Goal: Task Accomplishment & Management: Manage account settings

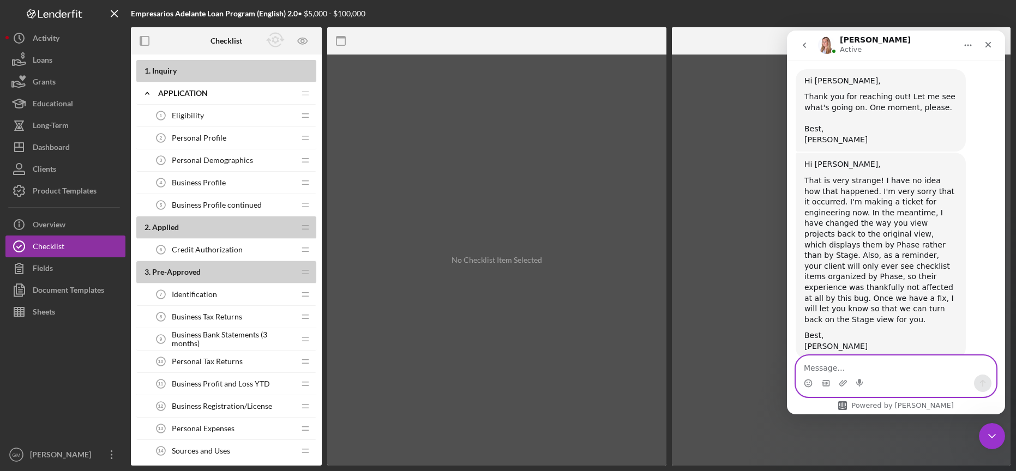
scroll to position [867, 0]
click at [826, 372] on textarea "Message…" at bounding box center [896, 365] width 200 height 19
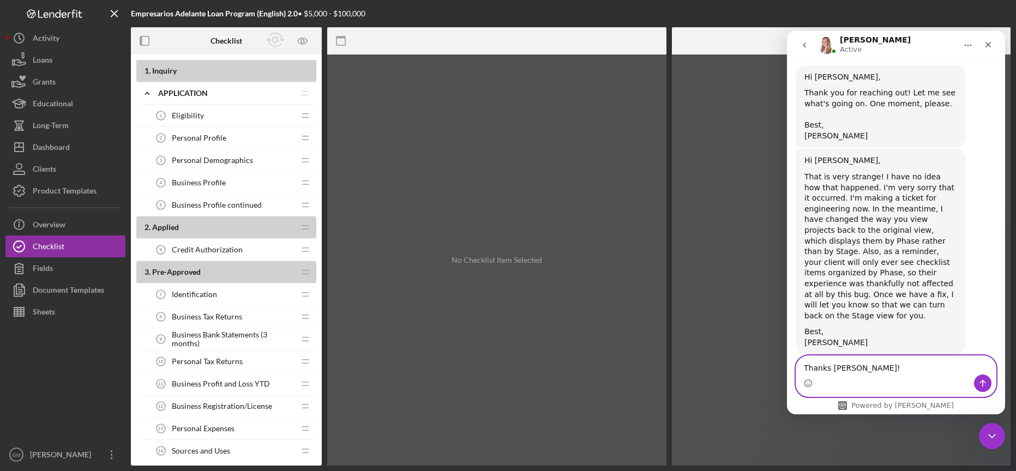
type textarea "Thanks [PERSON_NAME]!"
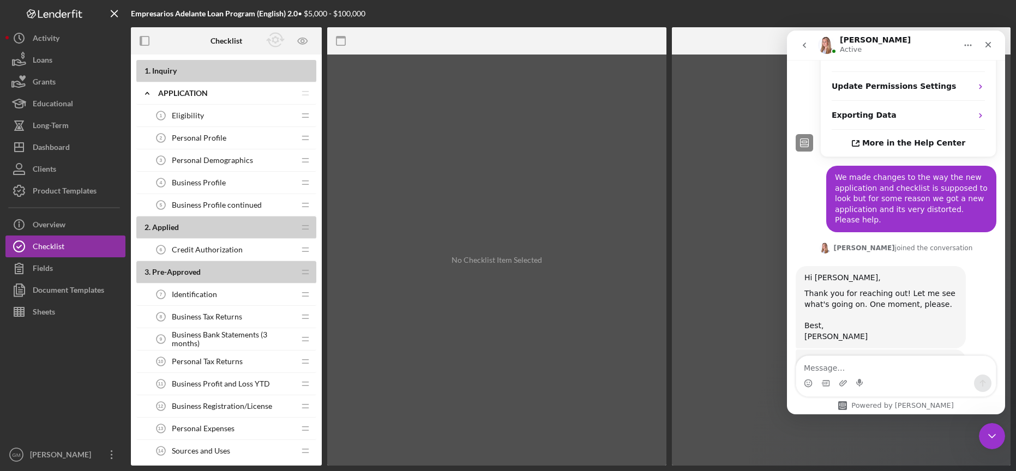
scroll to position [900, 0]
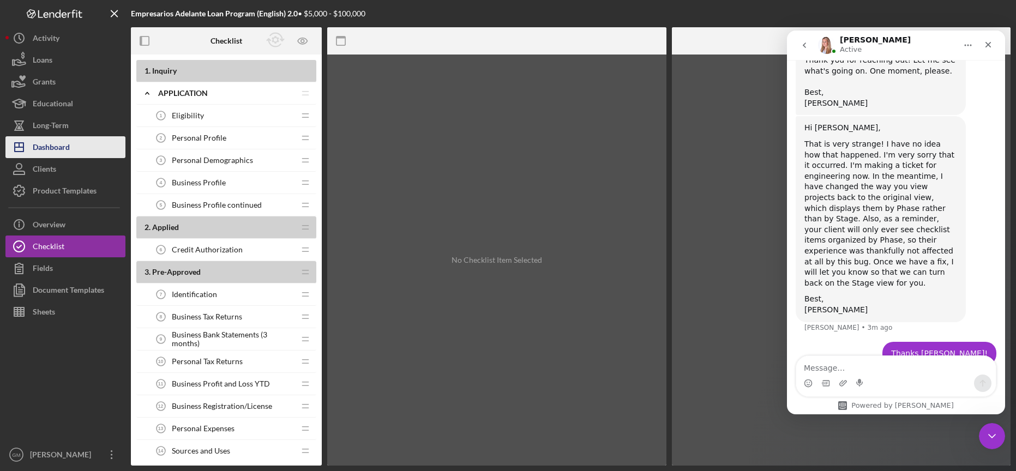
click at [55, 148] on div "Dashboard" at bounding box center [51, 148] width 37 height 25
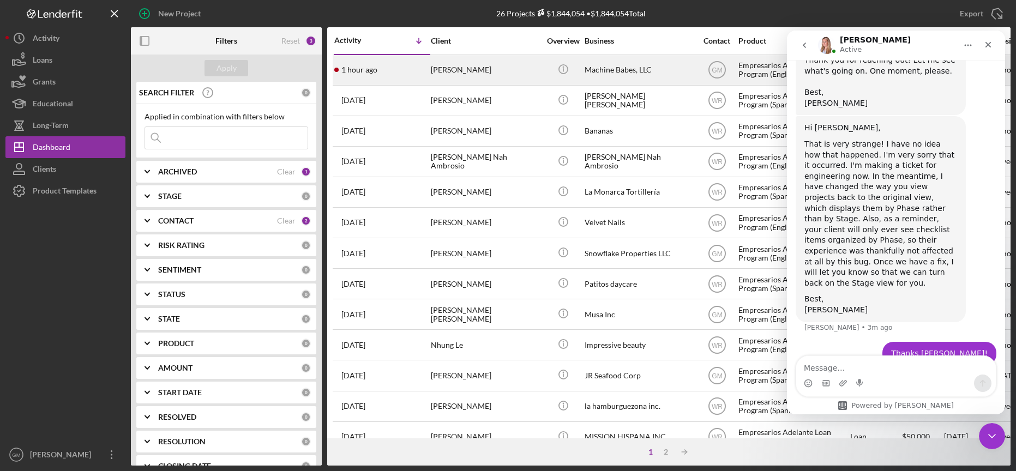
click at [441, 68] on div "[PERSON_NAME]" at bounding box center [485, 70] width 109 height 29
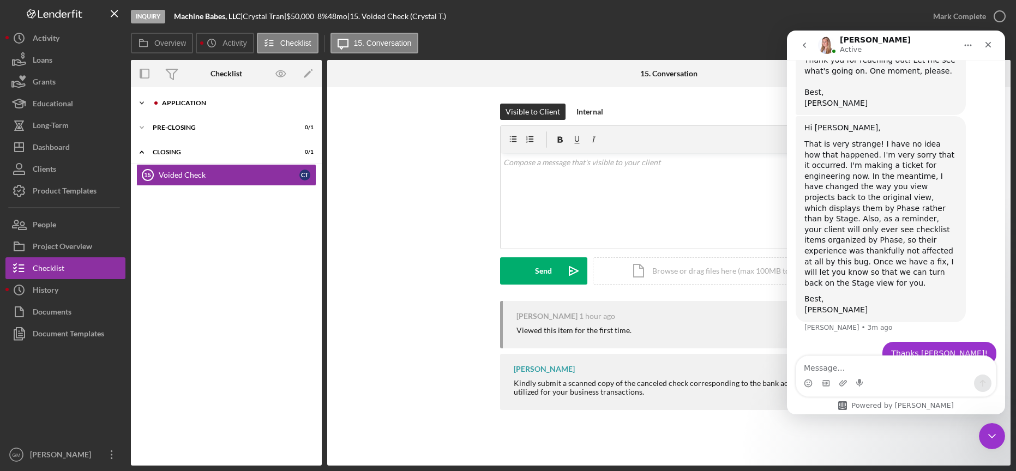
click at [137, 102] on icon "Icon/Expander" at bounding box center [142, 103] width 22 height 22
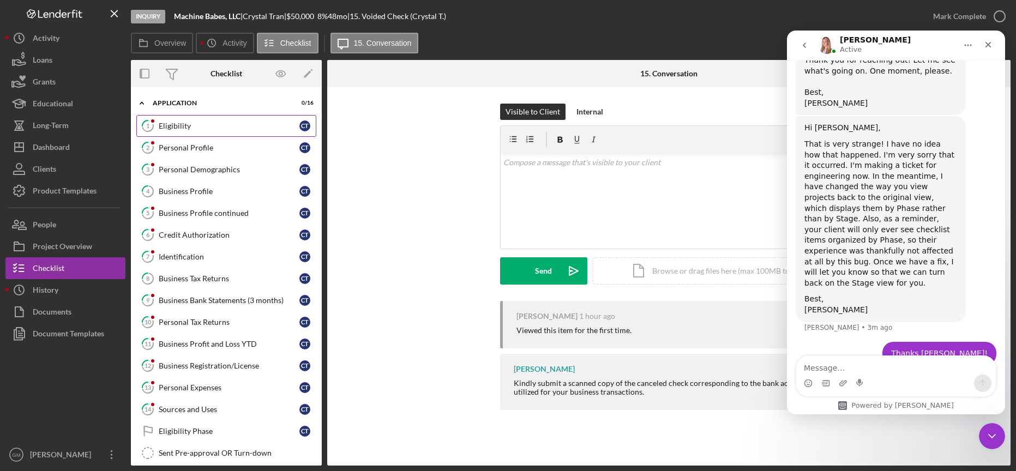
click at [184, 124] on div "Eligibility" at bounding box center [229, 126] width 141 height 9
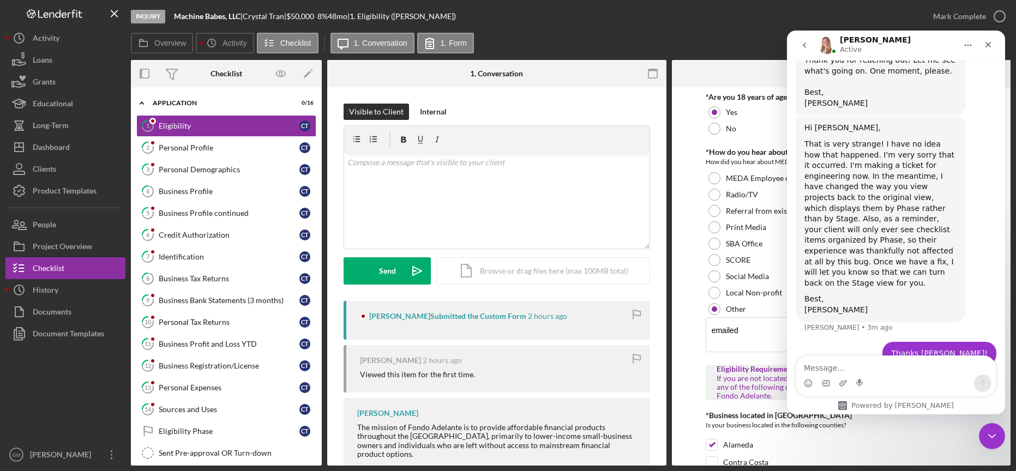
click at [805, 46] on icon "go back" at bounding box center [803, 45] width 3 height 5
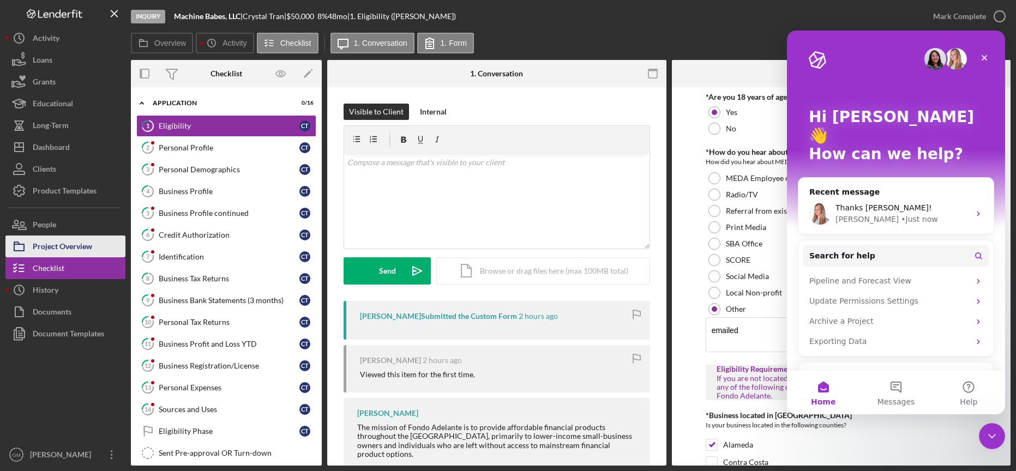
click at [95, 249] on button "Project Overview" at bounding box center [65, 247] width 120 height 22
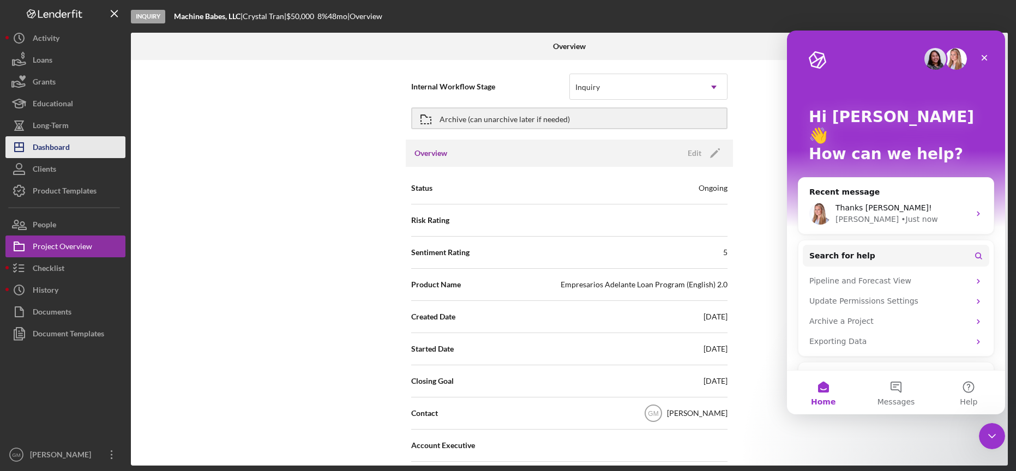
click at [70, 148] on div "Dashboard" at bounding box center [51, 148] width 37 height 25
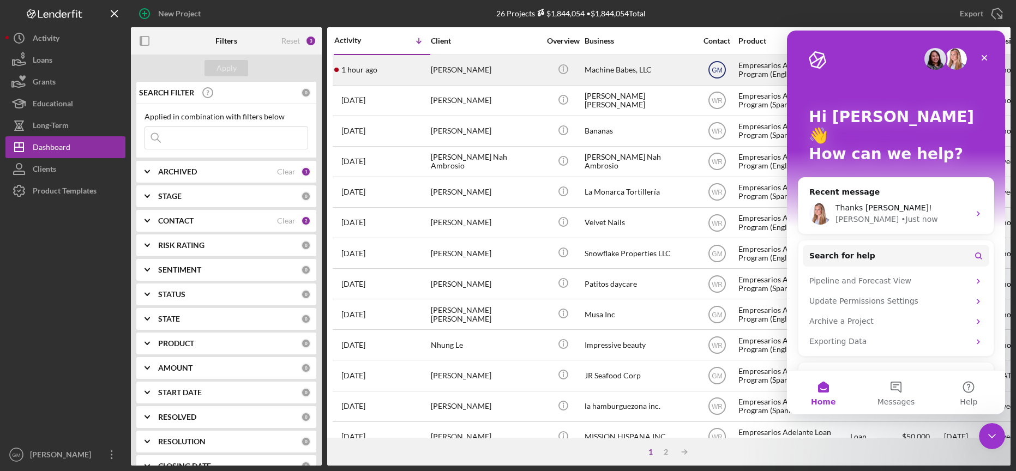
click at [718, 71] on text "GM" at bounding box center [716, 71] width 10 height 8
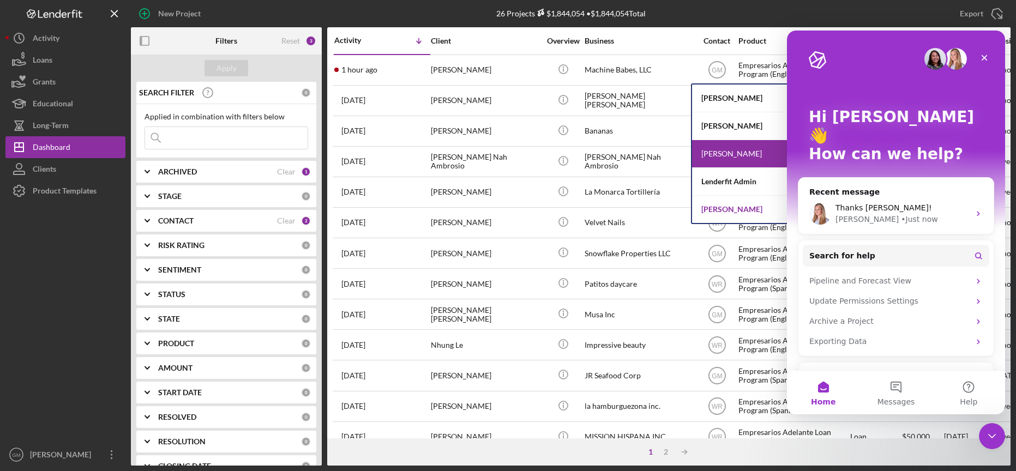
click at [728, 208] on div "[PERSON_NAME]" at bounding box center [750, 209] width 116 height 27
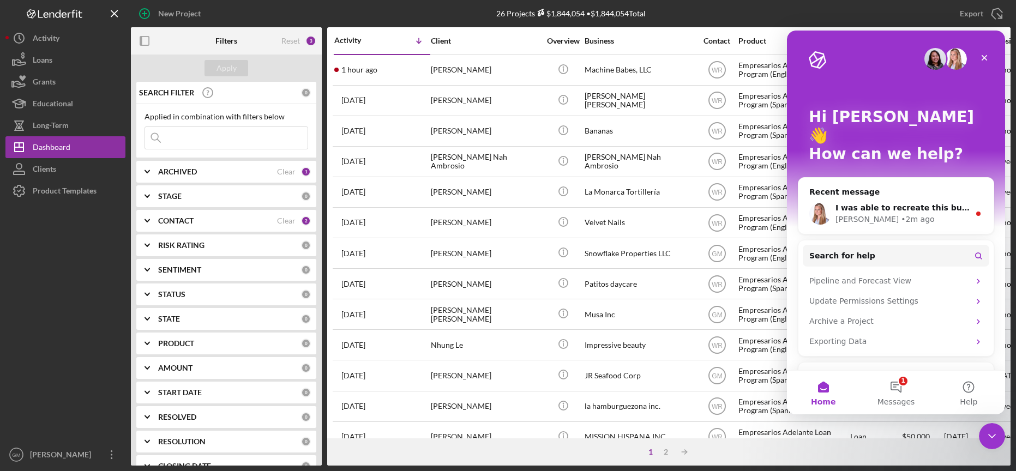
scroll to position [7, 0]
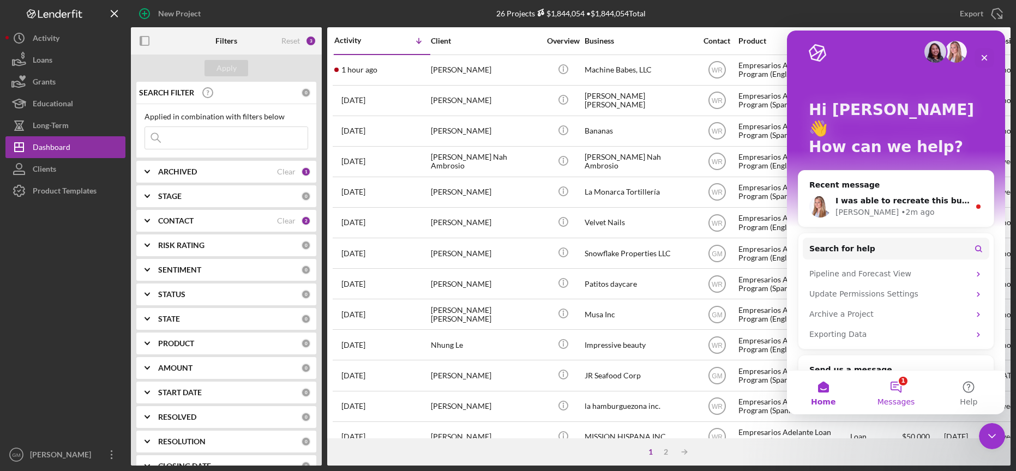
click at [897, 388] on button "1 Messages" at bounding box center [895, 393] width 73 height 44
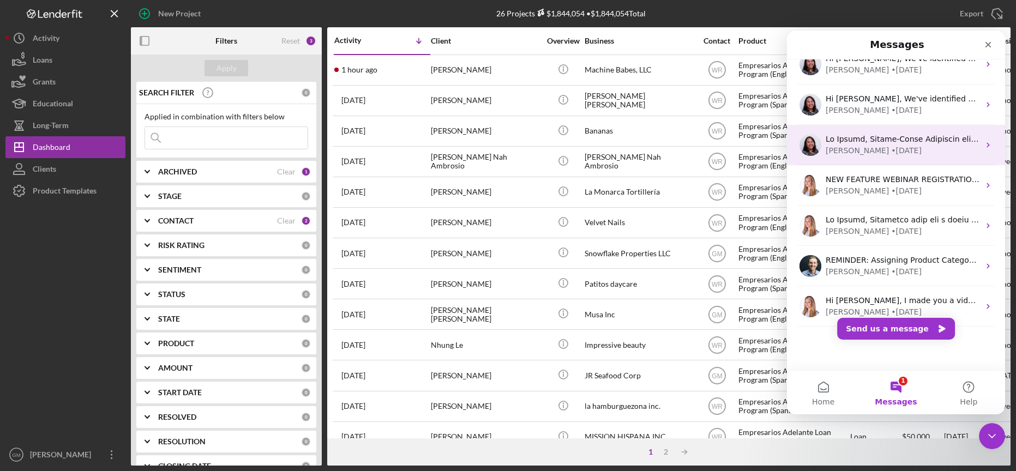
scroll to position [0, 0]
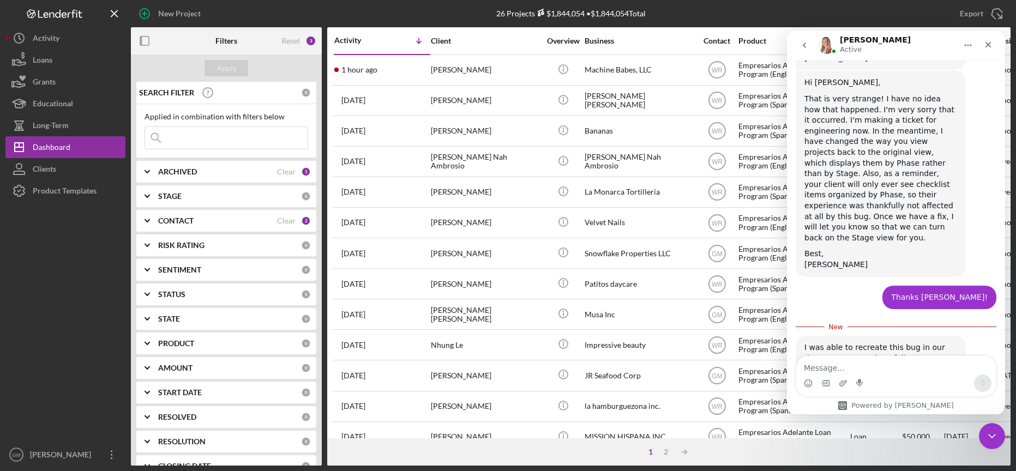
scroll to position [982, 0]
